Goal: Find specific page/section: Find specific page/section

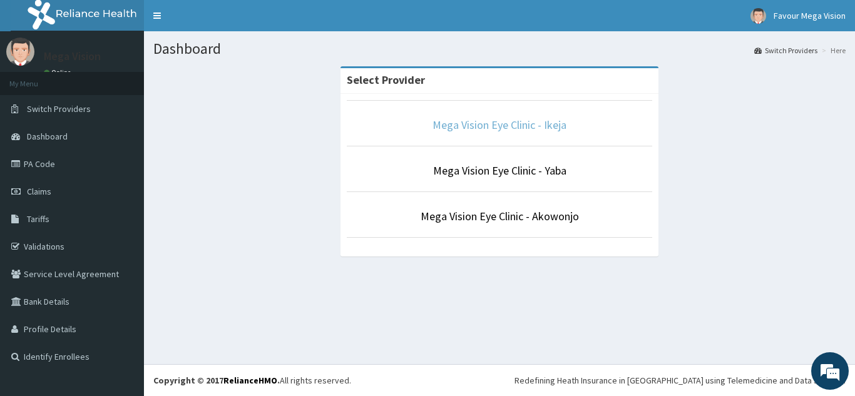
click at [540, 123] on link "Mega Vision Eye Clinic - Ikeja" at bounding box center [499, 125] width 134 height 14
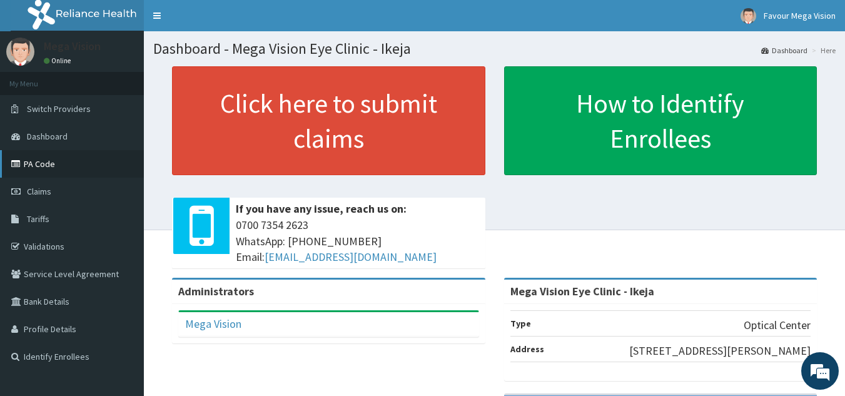
click at [46, 163] on link "PA Code" at bounding box center [72, 164] width 144 height 28
